Goal: Task Accomplishment & Management: Complete application form

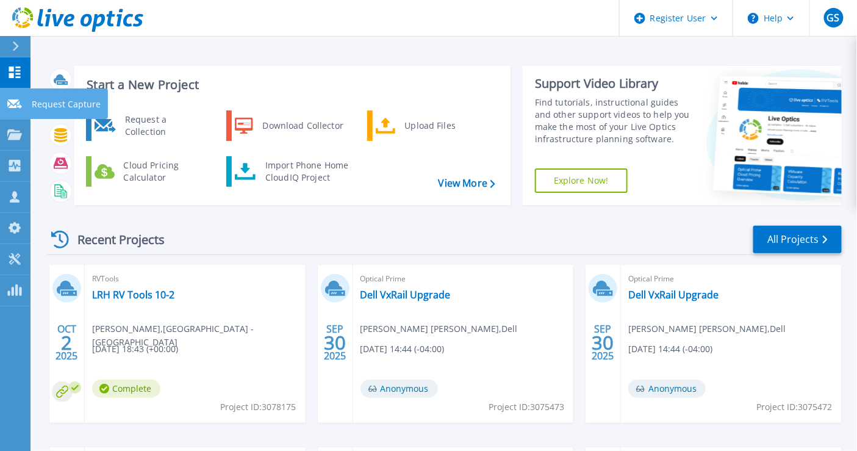
click at [16, 108] on icon at bounding box center [14, 103] width 15 height 9
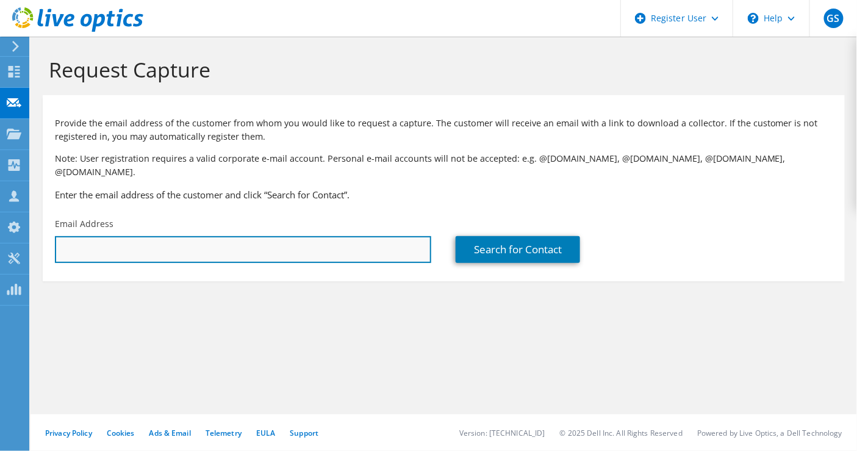
click at [171, 236] on input "text" at bounding box center [243, 249] width 376 height 27
paste input "kellis@reenergyholdings.com"
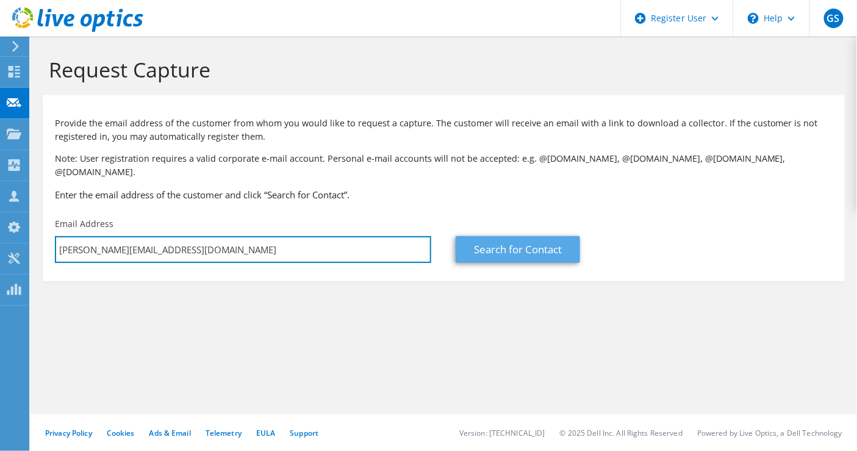
type input "kellis@reenergyholdings.com"
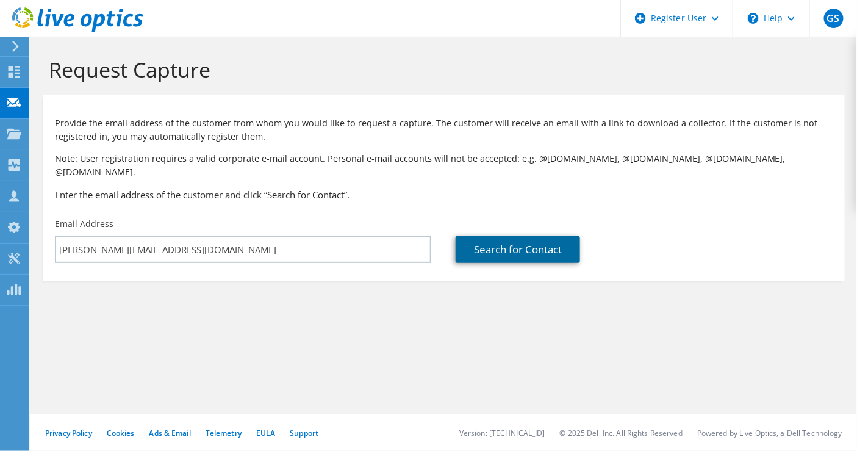
click at [504, 245] on link "Search for Contact" at bounding box center [518, 249] width 124 height 27
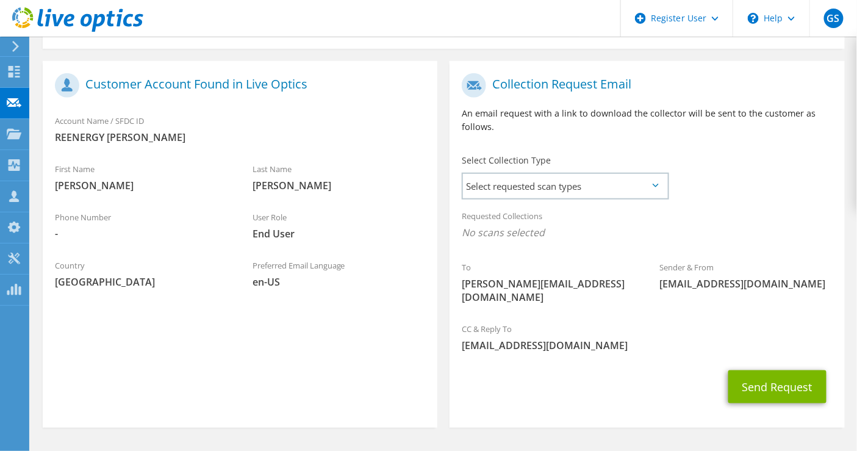
scroll to position [233, 0]
click at [513, 186] on div "Select Collection Type Select requested scan types Server Virtualization Optica…" at bounding box center [565, 175] width 231 height 55
click at [494, 174] on span "Select requested scan types" at bounding box center [565, 185] width 204 height 24
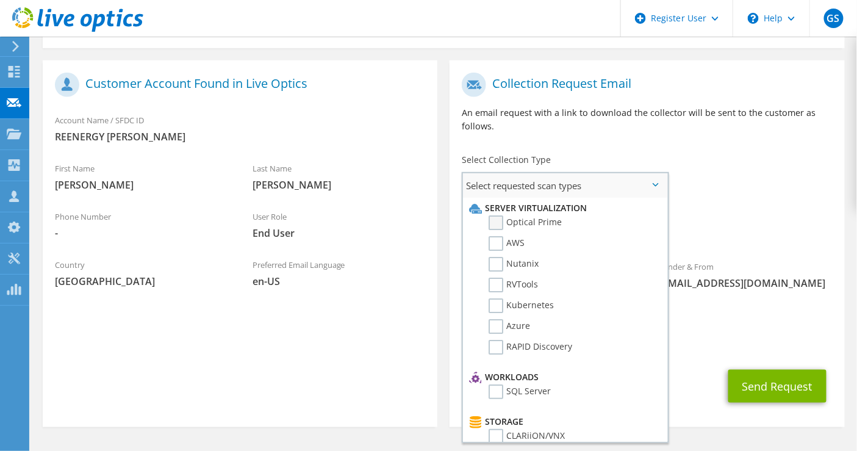
click at [503, 215] on label "Optical Prime" at bounding box center [525, 222] width 73 height 15
click at [0, 0] on input "Optical Prime" at bounding box center [0, 0] width 0 height 0
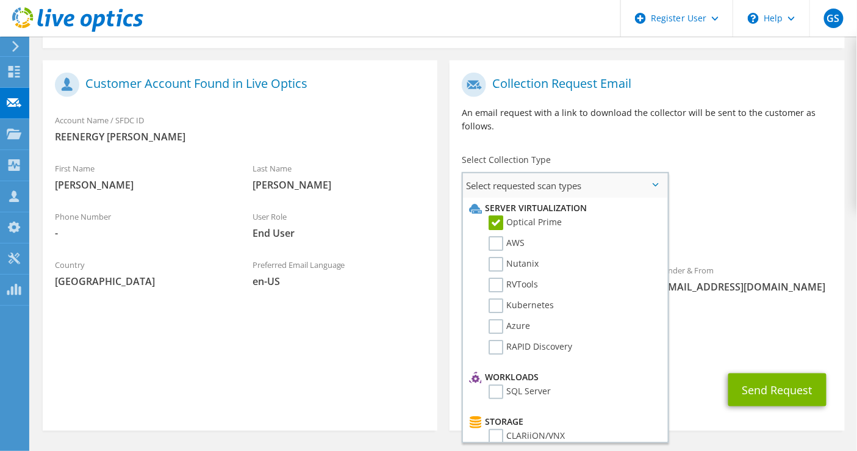
click at [625, 298] on li "Kubernetes" at bounding box center [563, 308] width 195 height 21
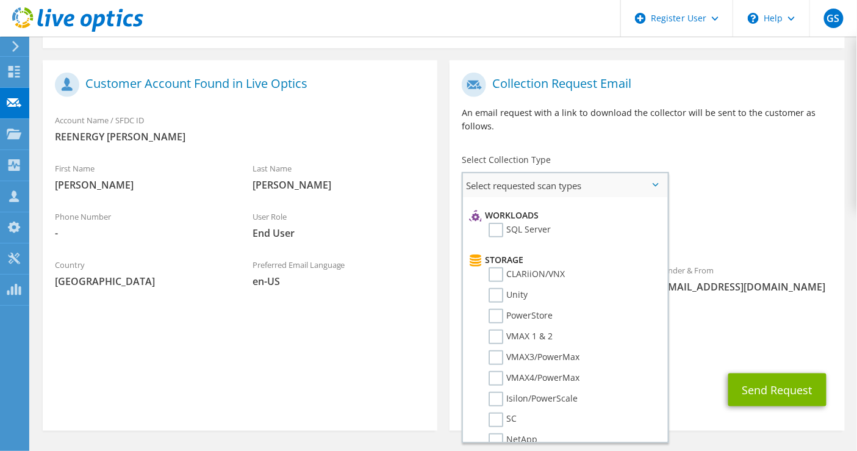
scroll to position [169, 0]
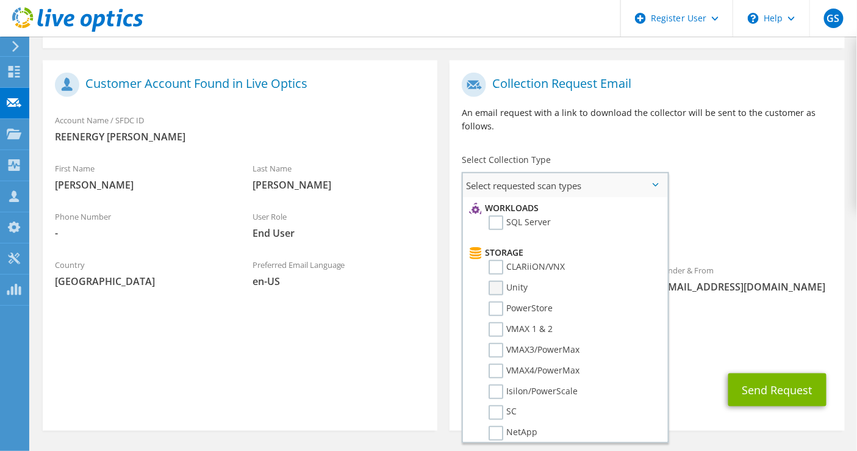
click at [496, 281] on label "Unity" at bounding box center [508, 288] width 39 height 15
click at [0, 0] on input "Unity" at bounding box center [0, 0] width 0 height 0
click at [722, 342] on span "[EMAIL_ADDRESS][DOMAIN_NAME]" at bounding box center [647, 348] width 370 height 13
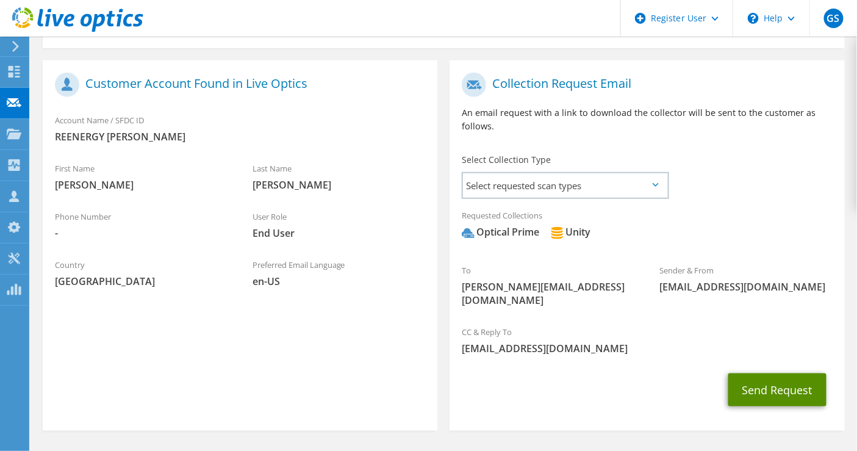
click at [767, 373] on button "Send Request" at bounding box center [777, 389] width 98 height 33
